Goal: Find specific page/section: Find specific page/section

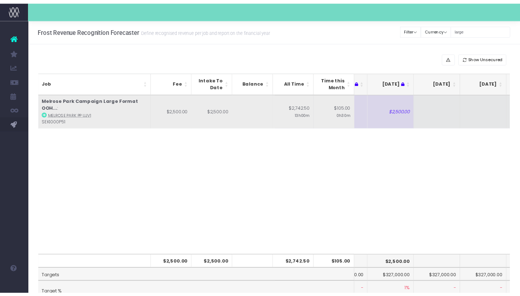
scroll to position [0, 84]
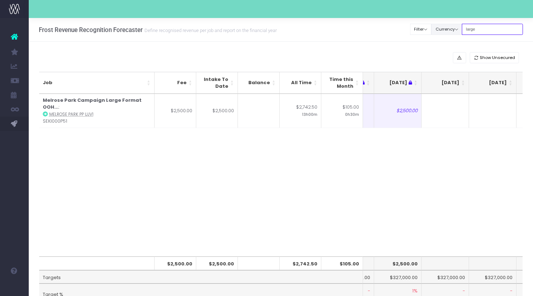
drag, startPoint x: 490, startPoint y: 32, endPoint x: 444, endPoint y: 30, distance: 46.0
click at [444, 30] on div "Clear Filters Filter By Account Manager All [PERSON_NAME] inezritchie [PERSON_N…" at bounding box center [466, 29] width 112 height 15
type input "="
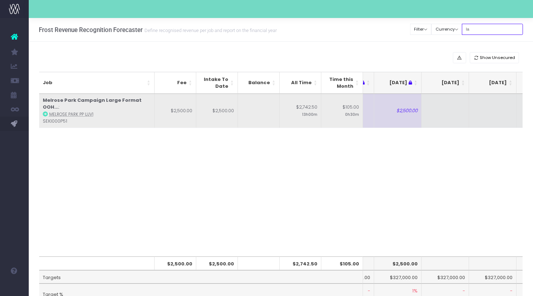
type input "l"
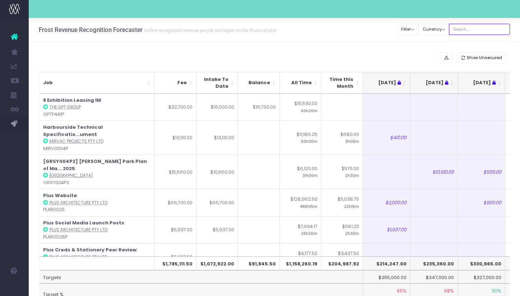
click at [476, 31] on input "text" at bounding box center [479, 29] width 61 height 11
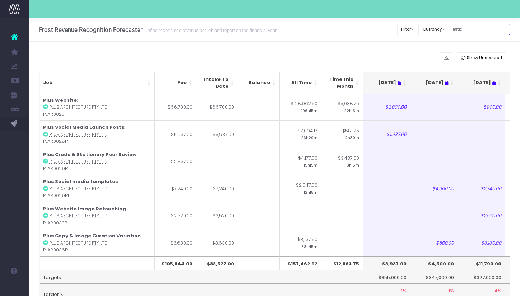
type input "large"
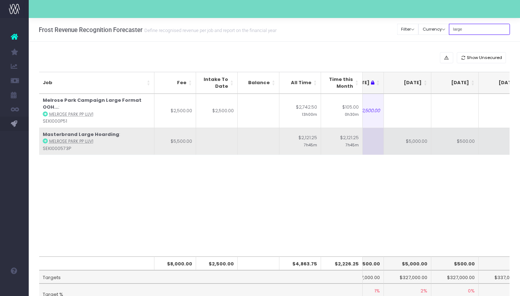
scroll to position [0, 141]
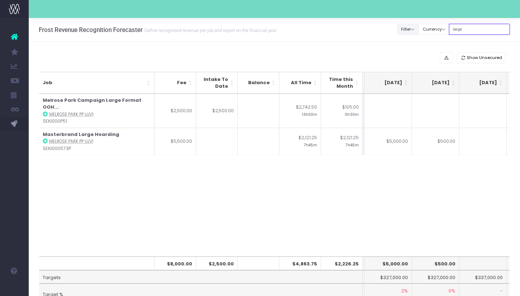
drag, startPoint x: 474, startPoint y: 27, endPoint x: 420, endPoint y: 27, distance: 54.2
click at [420, 27] on div "Clear Filters Filter By Account Manager All [PERSON_NAME] inezritchie [PERSON_N…" at bounding box center [454, 29] width 112 height 15
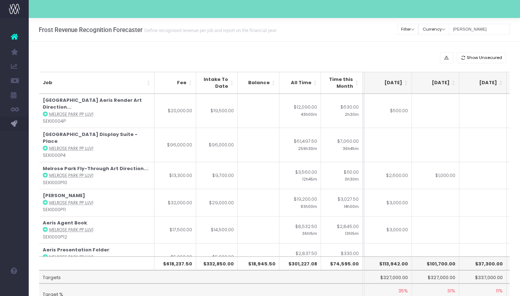
click at [389, 54] on div "Show Unsecured" at bounding box center [274, 57] width 471 height 11
click at [406, 85] on th "[DATE]" at bounding box center [388, 83] width 47 height 22
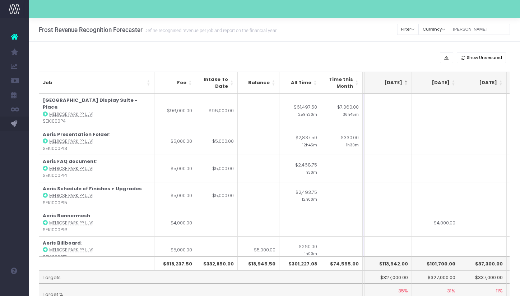
click at [406, 85] on th "[DATE]" at bounding box center [388, 83] width 47 height 22
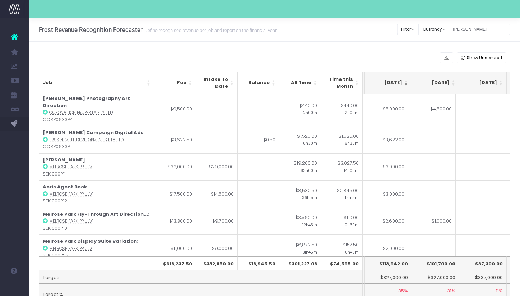
scroll to position [0, 145]
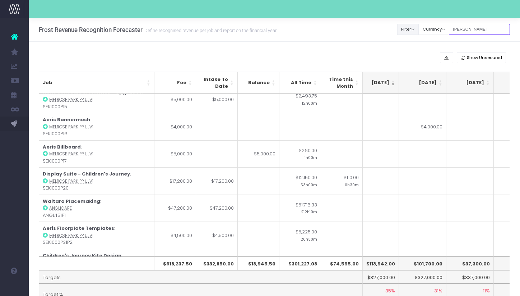
drag, startPoint x: 455, startPoint y: 28, endPoint x: 425, endPoint y: 24, distance: 29.7
click at [425, 24] on div "Clear Filters Filter By Account Manager All [PERSON_NAME] inezritchie [PERSON_N…" at bounding box center [454, 29] width 112 height 15
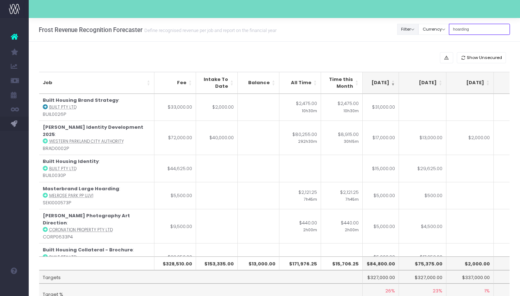
type input "hoarding"
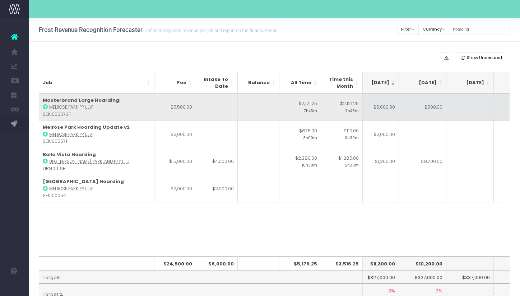
click at [43, 105] on icon at bounding box center [45, 106] width 5 height 5
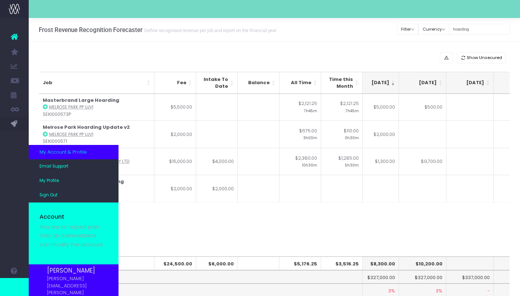
scroll to position [37, 0]
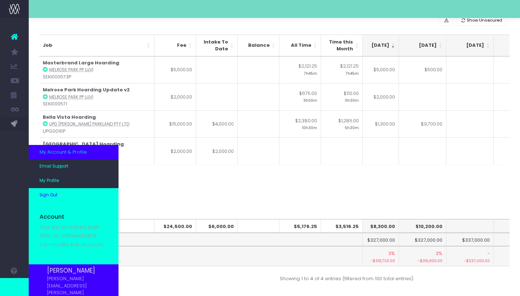
click at [55, 197] on span "Sign Out" at bounding box center [49, 195] width 18 height 6
